Goal: Information Seeking & Learning: Learn about a topic

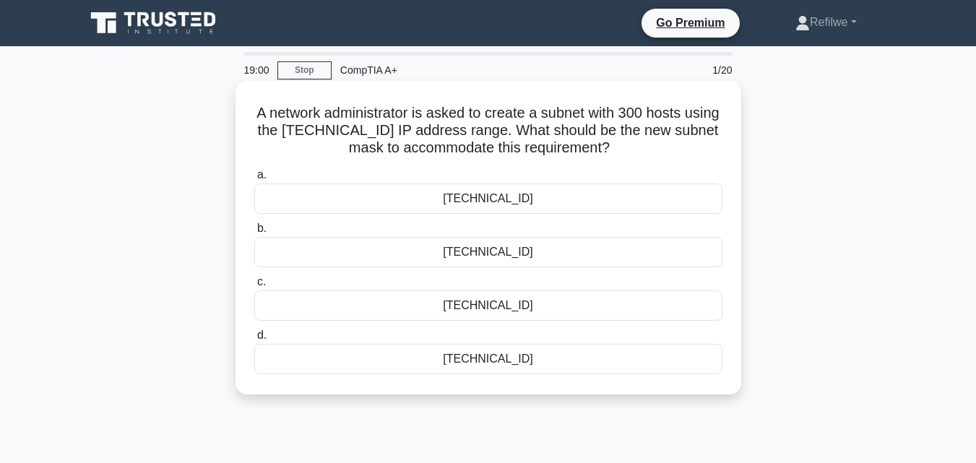
click at [486, 203] on div "255.255.255.0" at bounding box center [488, 199] width 468 height 30
click at [254, 180] on input "a. 255.255.255.0" at bounding box center [254, 175] width 0 height 9
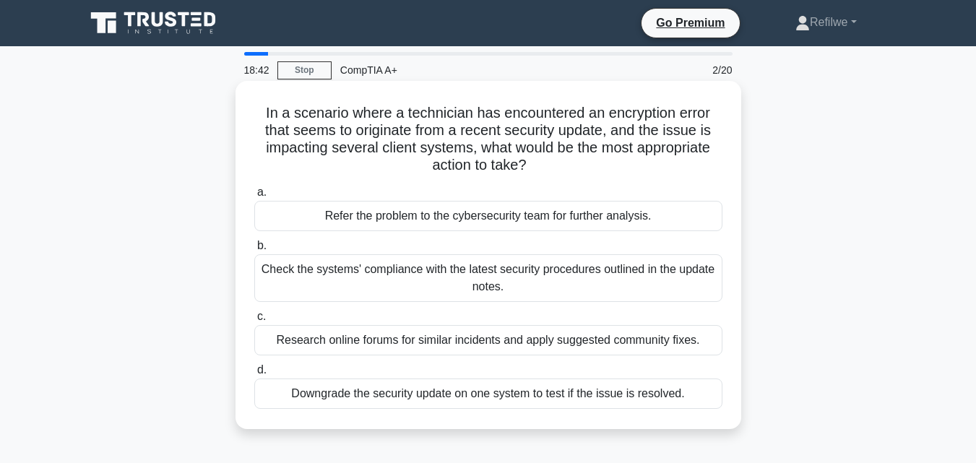
click at [436, 285] on div "Check the systems' compliance with the latest security procedures outlined in t…" at bounding box center [488, 278] width 468 height 48
click at [254, 251] on input "b. Check the systems' compliance with the latest security procedures outlined i…" at bounding box center [254, 245] width 0 height 9
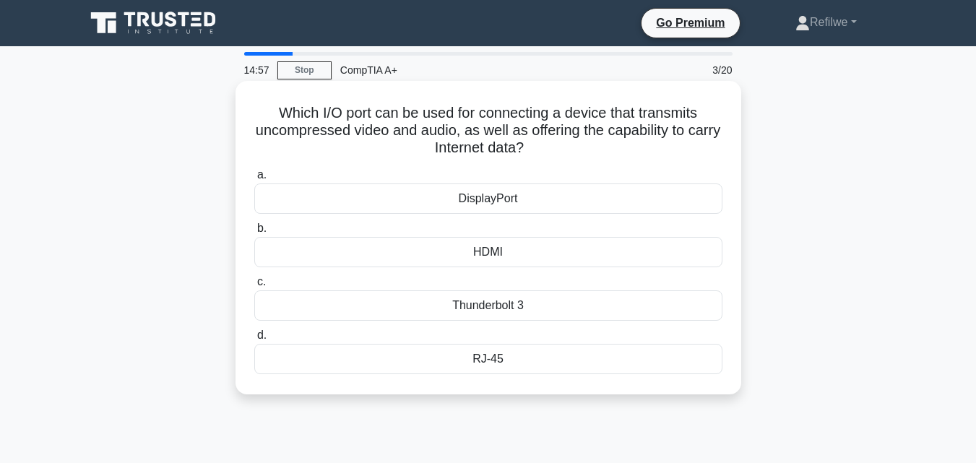
click at [494, 314] on div "Thunderbolt 3" at bounding box center [488, 305] width 468 height 30
click at [254, 287] on input "c. Thunderbolt 3" at bounding box center [254, 281] width 0 height 9
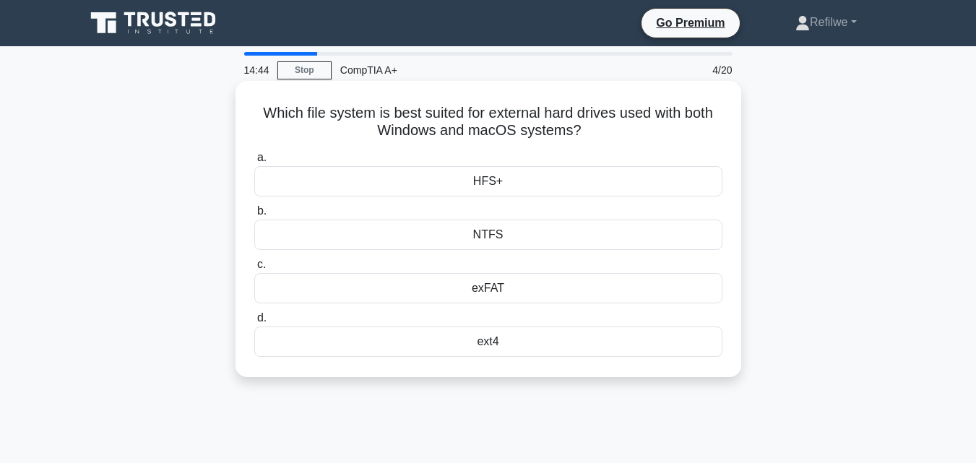
click at [494, 186] on div "HFS+" at bounding box center [488, 181] width 468 height 30
click at [254, 163] on input "a. HFS+" at bounding box center [254, 157] width 0 height 9
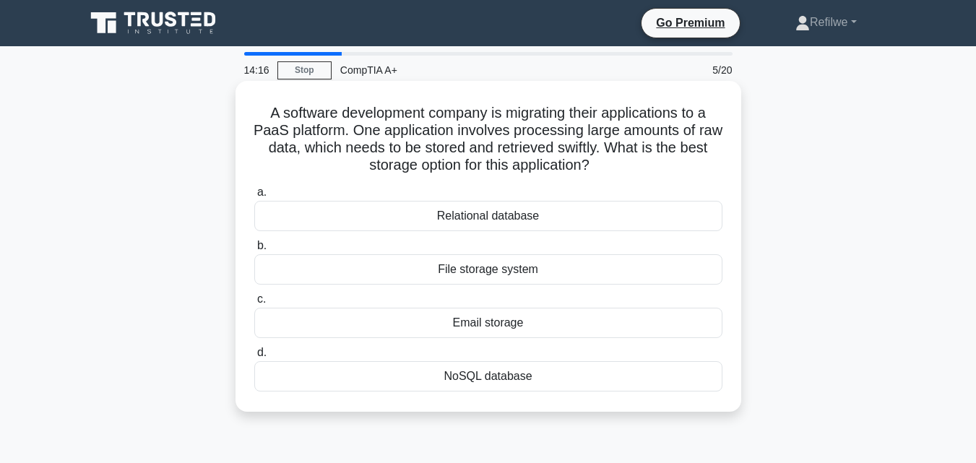
click at [477, 213] on div "Relational database" at bounding box center [488, 216] width 468 height 30
click at [254, 197] on input "a. Relational database" at bounding box center [254, 192] width 0 height 9
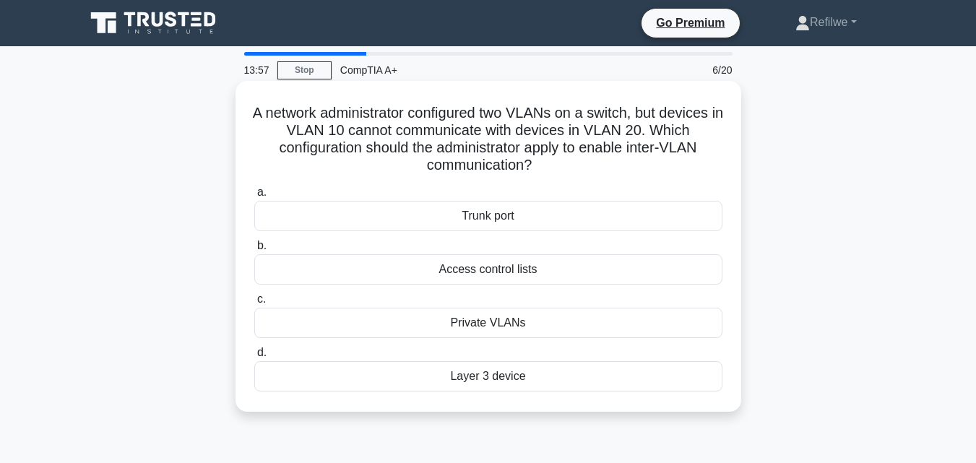
click at [490, 215] on div "Trunk port" at bounding box center [488, 216] width 468 height 30
click at [254, 197] on input "a. Trunk port" at bounding box center [254, 192] width 0 height 9
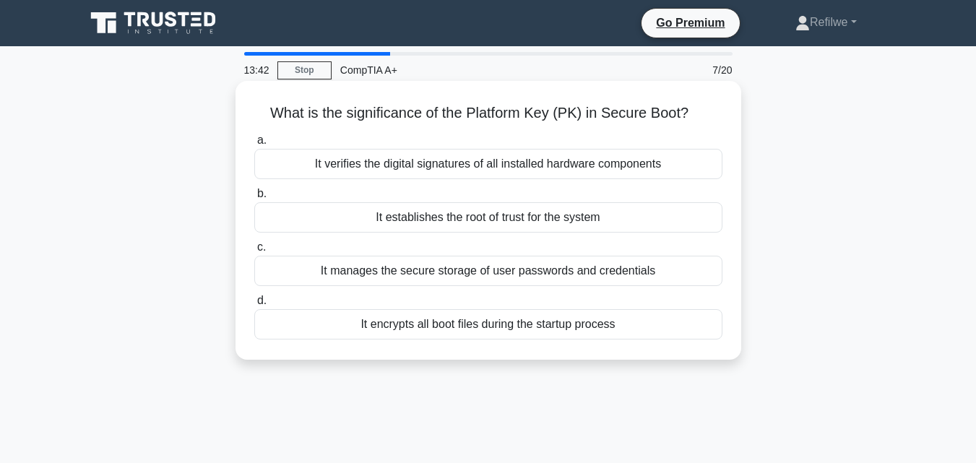
click at [465, 330] on div "It encrypts all boot files during the startup process" at bounding box center [488, 324] width 468 height 30
click at [254, 306] on input "d. It encrypts all boot files during the startup process" at bounding box center [254, 300] width 0 height 9
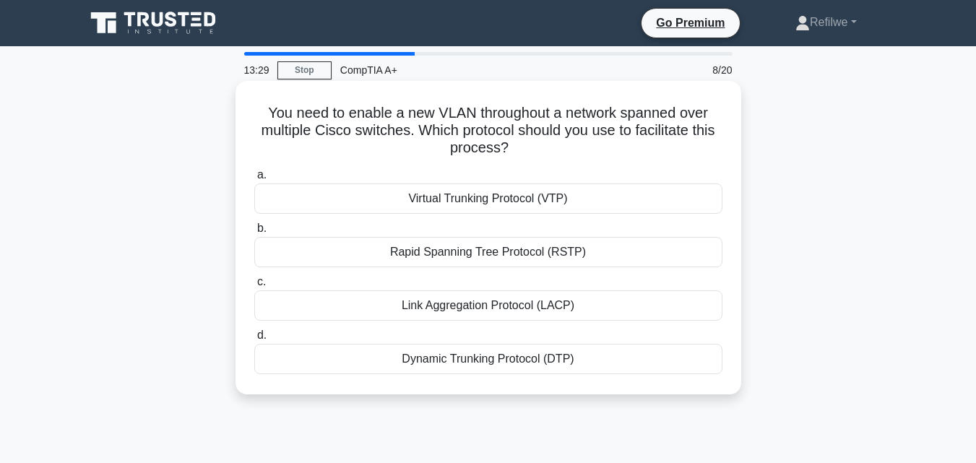
click at [499, 186] on div "Virtual Trunking Protocol (VTP)" at bounding box center [488, 199] width 468 height 30
click at [254, 180] on input "a. Virtual Trunking Protocol (VTP)" at bounding box center [254, 175] width 0 height 9
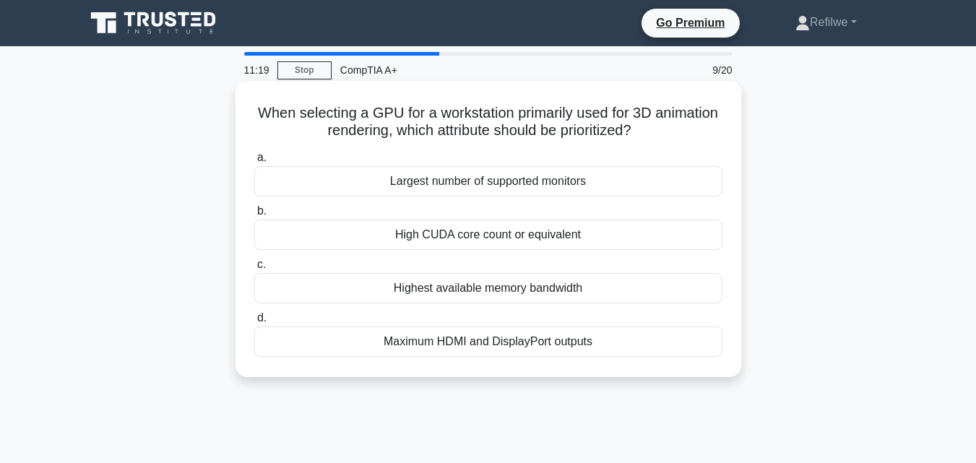
click at [438, 238] on div "High CUDA core count or equivalent" at bounding box center [488, 235] width 468 height 30
click at [254, 216] on input "b. High CUDA core count or equivalent" at bounding box center [254, 211] width 0 height 9
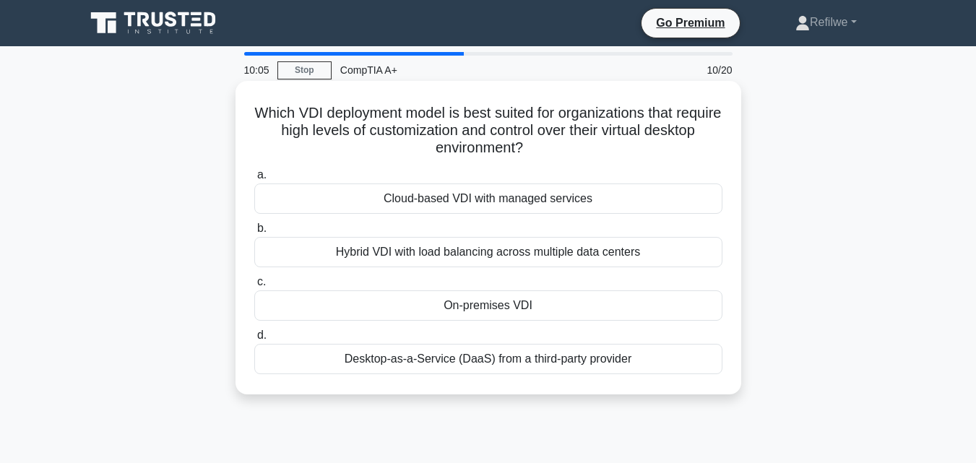
click at [483, 352] on div "Desktop-as-a-Service (DaaS) from a third-party provider" at bounding box center [488, 359] width 468 height 30
click at [254, 340] on input "d. Desktop-as-a-Service (DaaS) from a third-party provider" at bounding box center [254, 335] width 0 height 9
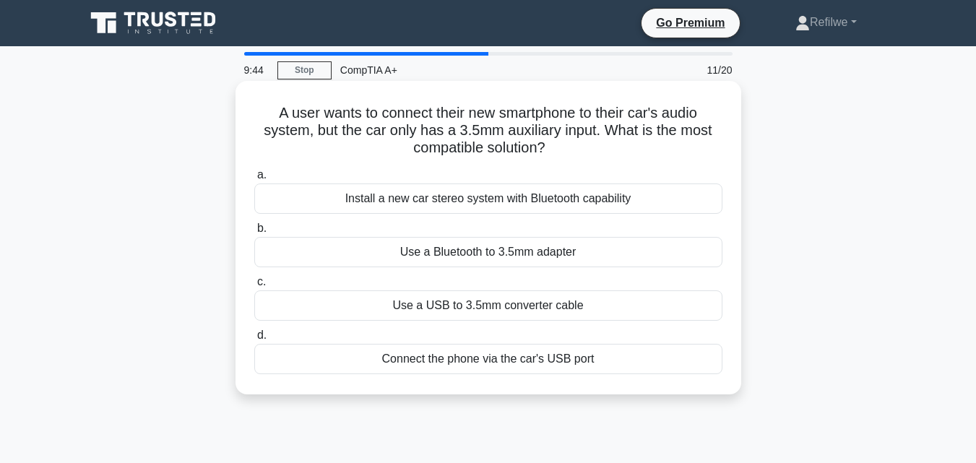
click at [488, 312] on div "Use a USB to 3.5mm converter cable" at bounding box center [488, 305] width 468 height 30
click at [254, 287] on input "c. Use a USB to 3.5mm converter cable" at bounding box center [254, 281] width 0 height 9
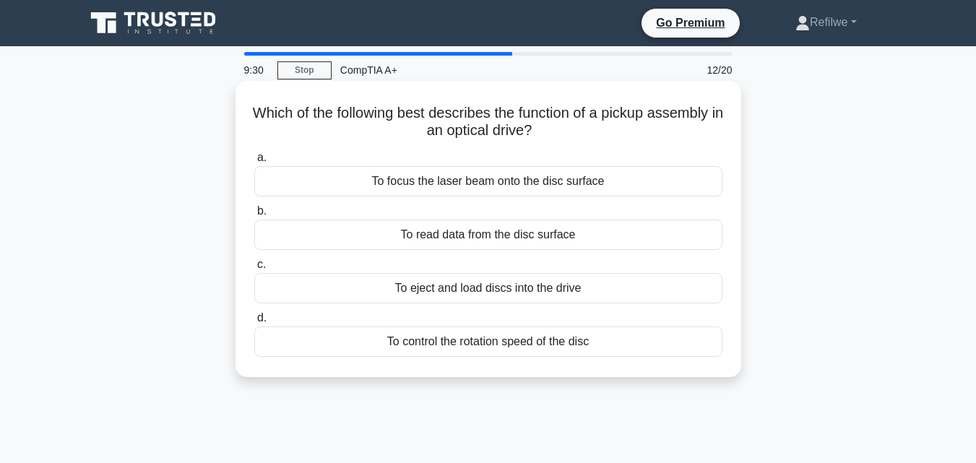
click at [468, 297] on div "To eject and load discs into the drive" at bounding box center [488, 288] width 468 height 30
click at [254, 270] on input "c. To eject and load discs into the drive" at bounding box center [254, 264] width 0 height 9
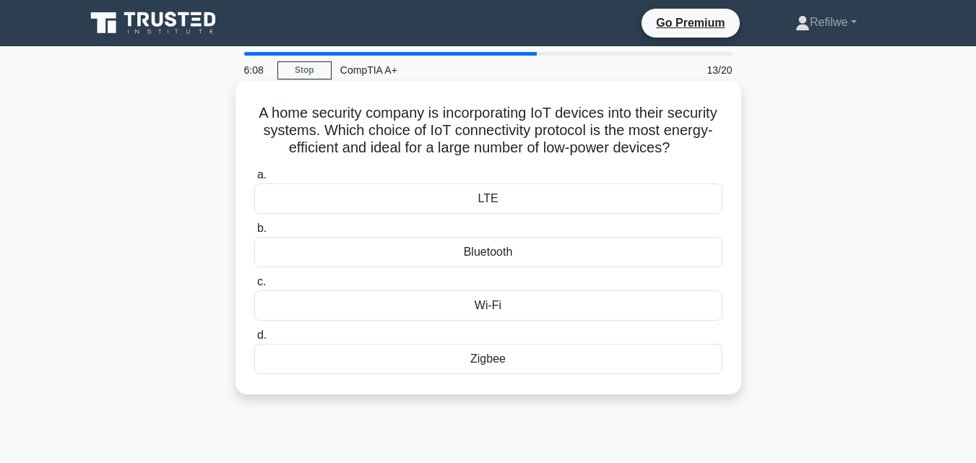
click at [549, 301] on div "Wi-Fi" at bounding box center [488, 305] width 468 height 30
click at [254, 287] on input "c. Wi-Fi" at bounding box center [254, 281] width 0 height 9
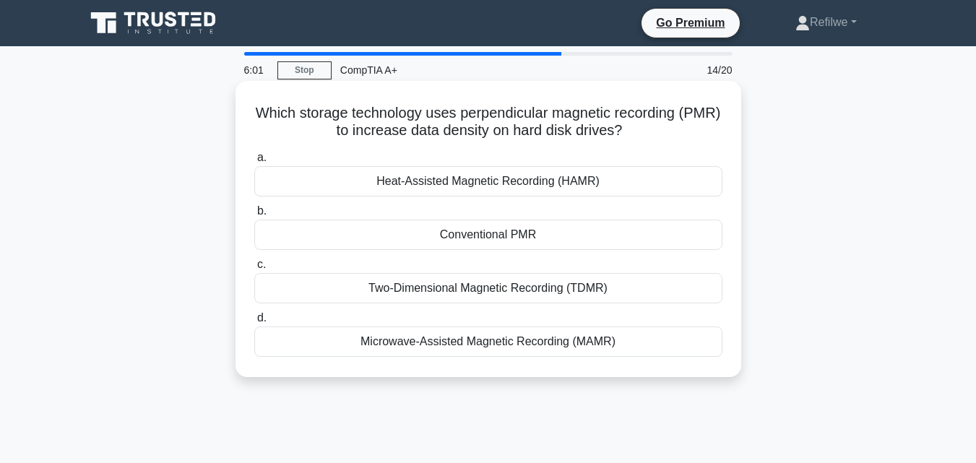
click at [511, 177] on div "Heat-Assisted Magnetic Recording (HAMR)" at bounding box center [488, 181] width 468 height 30
click at [254, 163] on input "a. Heat-Assisted Magnetic Recording (HAMR)" at bounding box center [254, 157] width 0 height 9
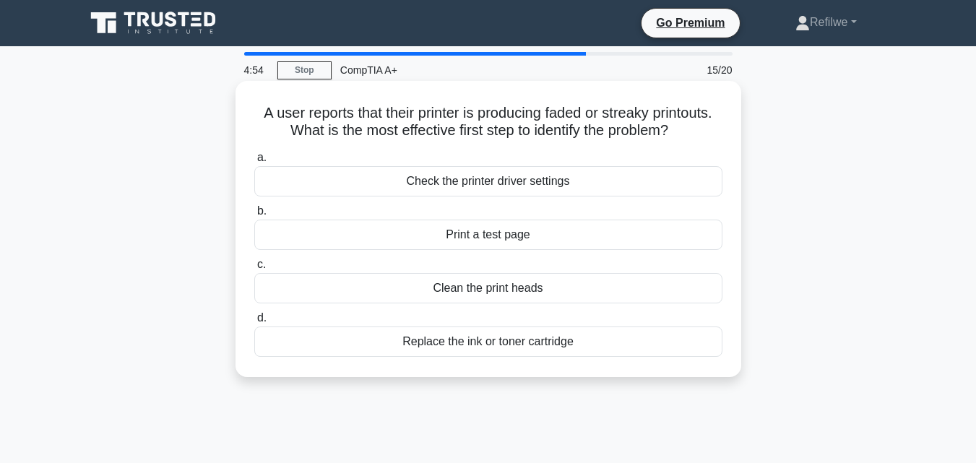
click at [513, 231] on div "Print a test page" at bounding box center [488, 235] width 468 height 30
click at [254, 216] on input "b. Print a test page" at bounding box center [254, 211] width 0 height 9
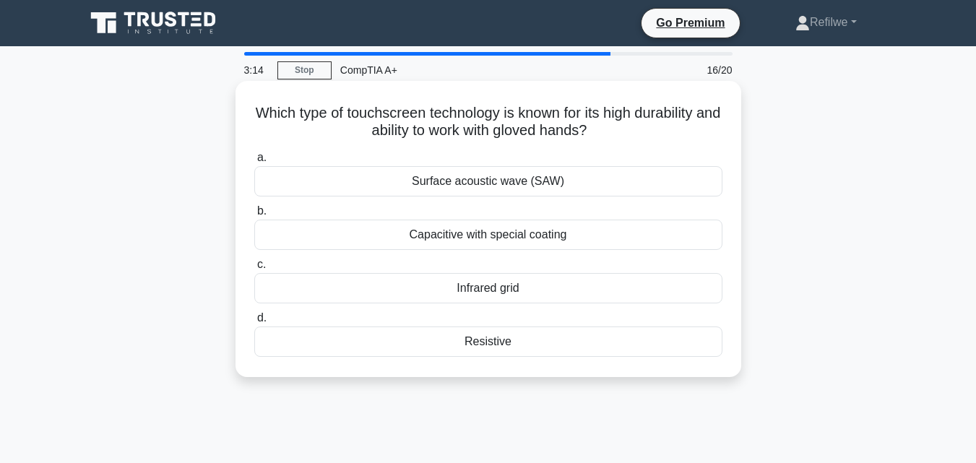
click at [504, 187] on div "Surface acoustic wave (SAW)" at bounding box center [488, 181] width 468 height 30
click at [254, 163] on input "a. Surface acoustic wave (SAW)" at bounding box center [254, 157] width 0 height 9
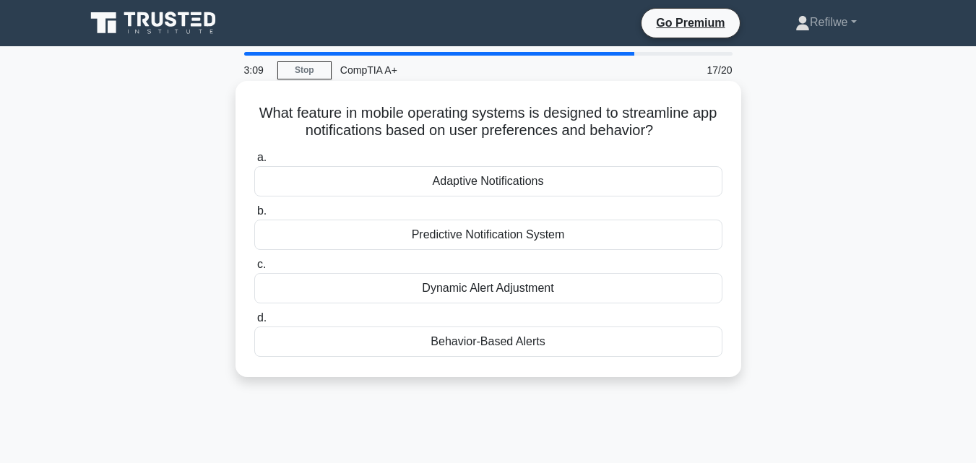
click at [500, 241] on div "Predictive Notification System" at bounding box center [488, 235] width 468 height 30
click at [254, 216] on input "b. Predictive Notification System" at bounding box center [254, 211] width 0 height 9
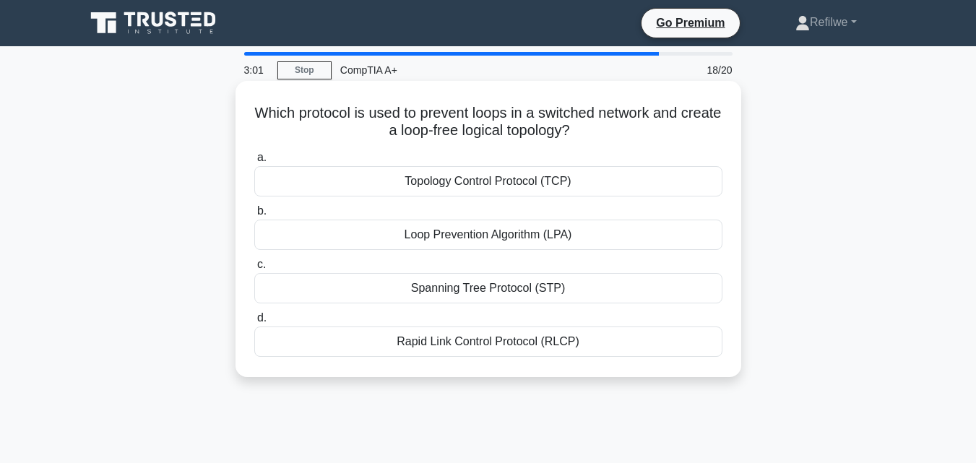
click at [507, 248] on div "Loop Prevention Algorithm (LPA)" at bounding box center [488, 235] width 468 height 30
click at [254, 216] on input "b. Loop Prevention Algorithm (LPA)" at bounding box center [254, 211] width 0 height 9
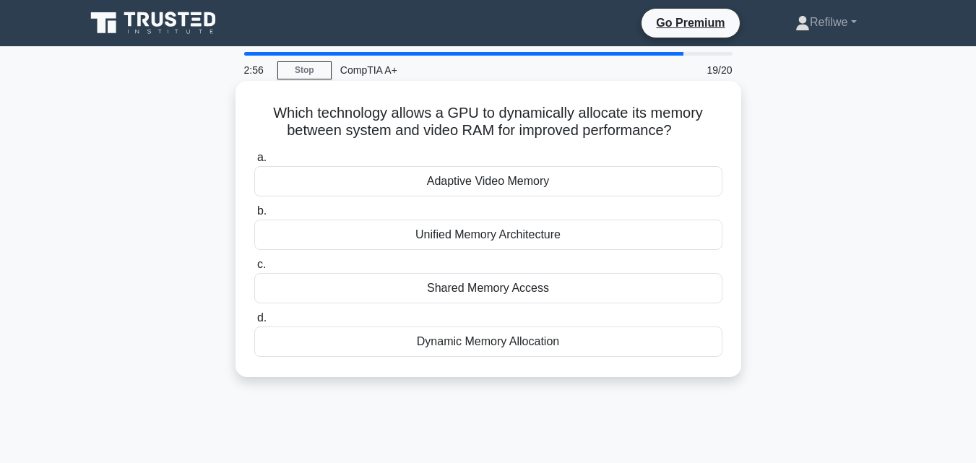
click at [505, 187] on div "Adaptive Video Memory" at bounding box center [488, 181] width 468 height 30
click at [254, 163] on input "a. Adaptive Video Memory" at bounding box center [254, 157] width 0 height 9
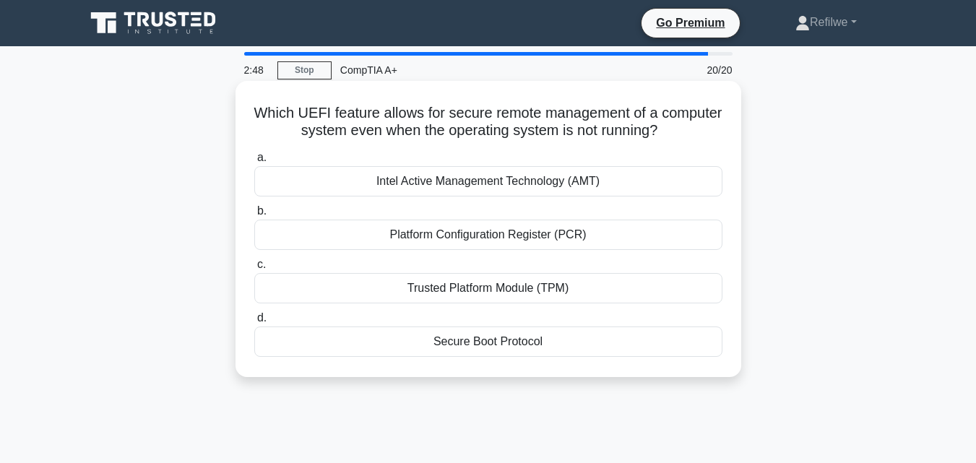
click at [507, 357] on div "Secure Boot Protocol" at bounding box center [488, 342] width 468 height 30
click at [254, 323] on input "d. Secure Boot Protocol" at bounding box center [254, 318] width 0 height 9
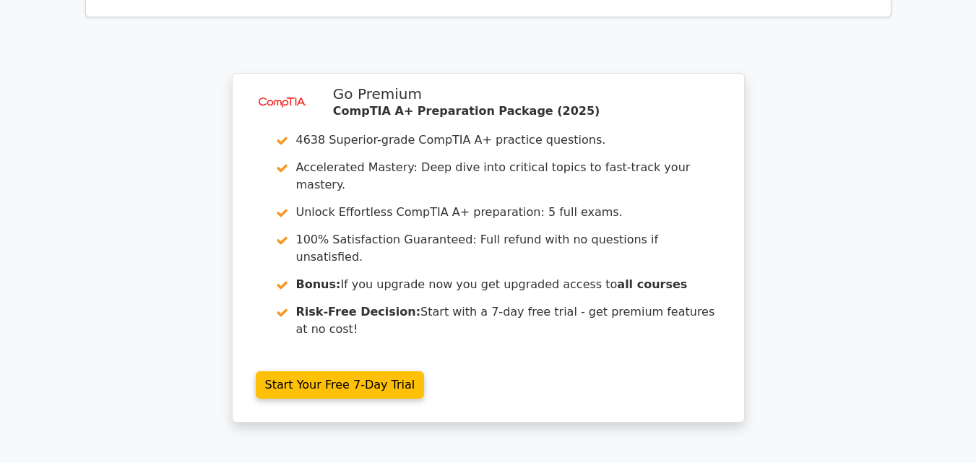
scroll to position [3035, 0]
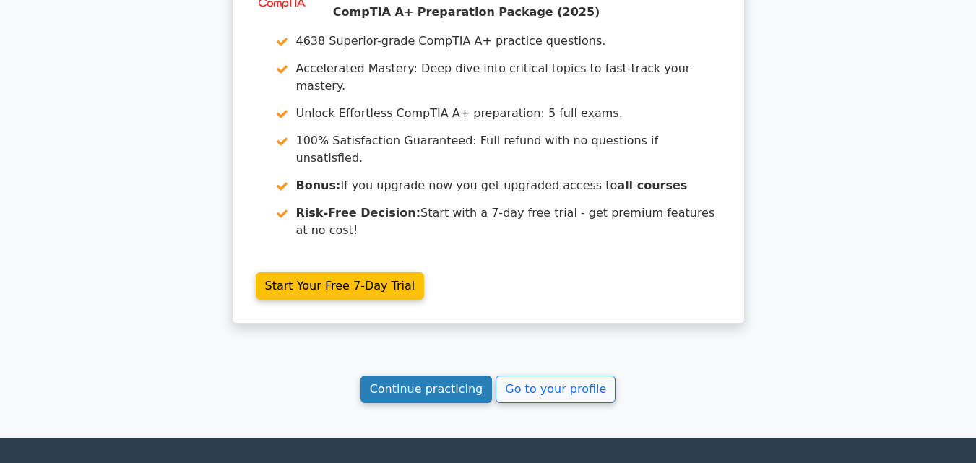
click at [440, 376] on link "Continue practicing" at bounding box center [427, 389] width 132 height 27
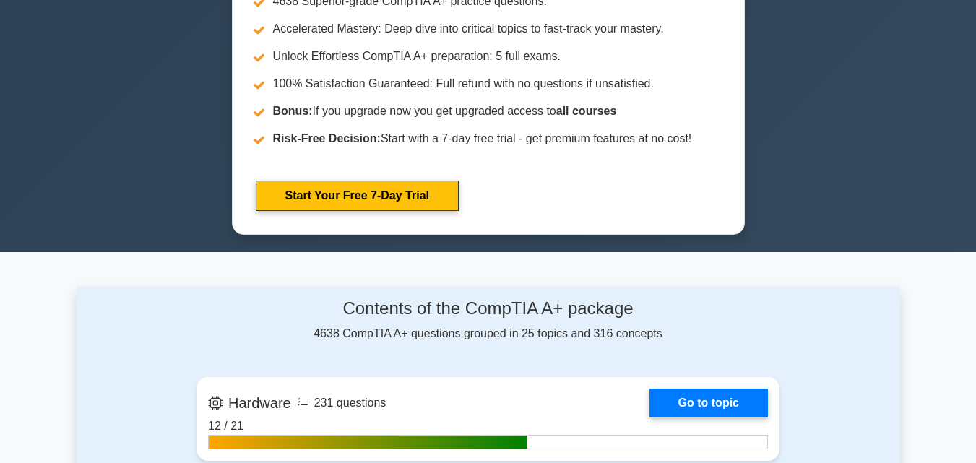
scroll to position [434, 0]
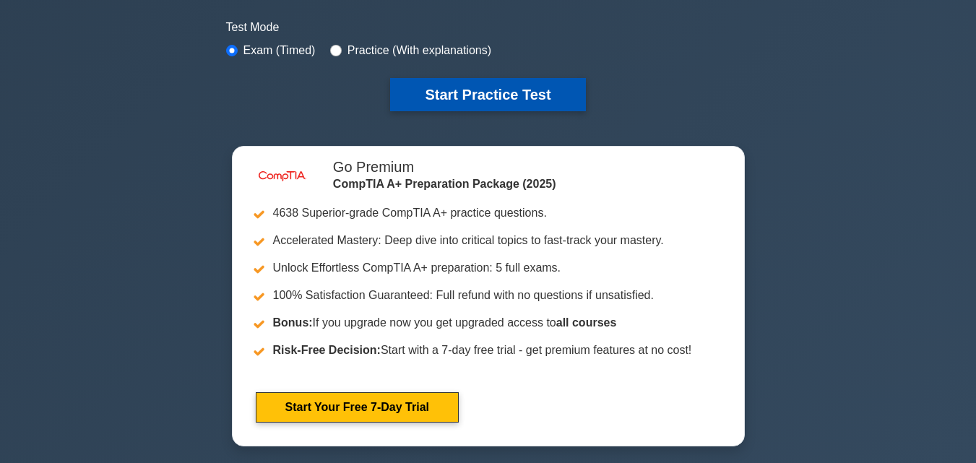
click at [444, 90] on button "Start Practice Test" at bounding box center [487, 94] width 195 height 33
